Goal: Book appointment/travel/reservation

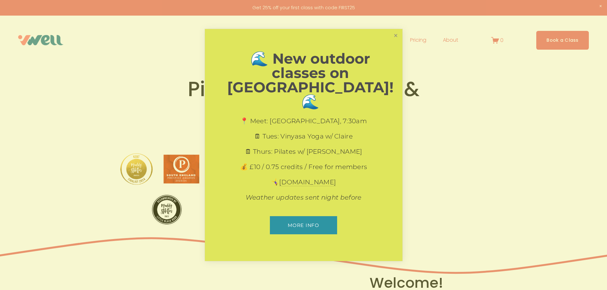
click at [397, 41] on link "Close" at bounding box center [395, 35] width 11 height 11
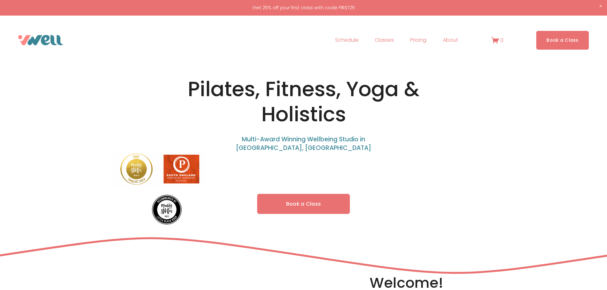
click at [347, 40] on link "Schedule" at bounding box center [346, 40] width 23 height 10
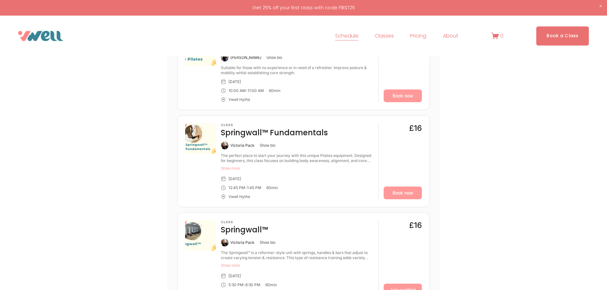
scroll to position [1020, 0]
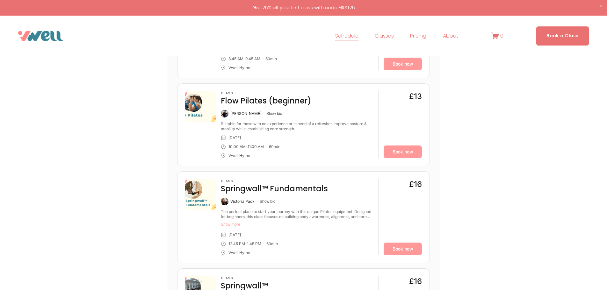
click at [254, 125] on div "Suitable for those with no experience or in need of a refresher. Improve postur…" at bounding box center [297, 126] width 152 height 10
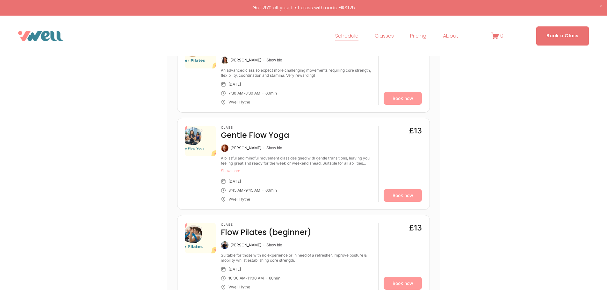
scroll to position [861, 0]
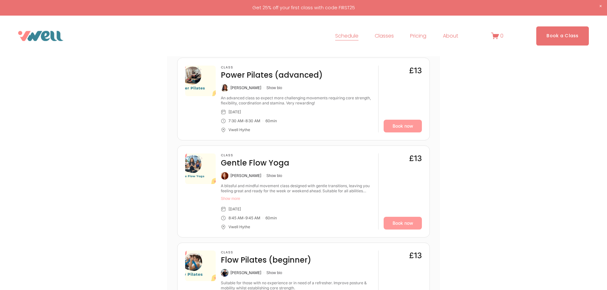
click at [416, 37] on link "Pricing" at bounding box center [418, 36] width 16 height 10
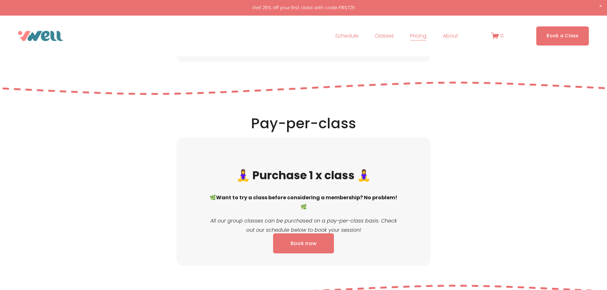
scroll to position [510, 0]
